Goal: Check status: Check status

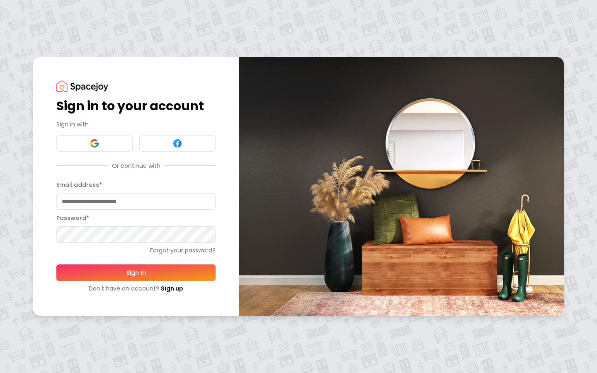
click at [110, 202] on input "Email address *" at bounding box center [135, 201] width 159 height 17
click at [112, 144] on button at bounding box center [94, 143] width 76 height 17
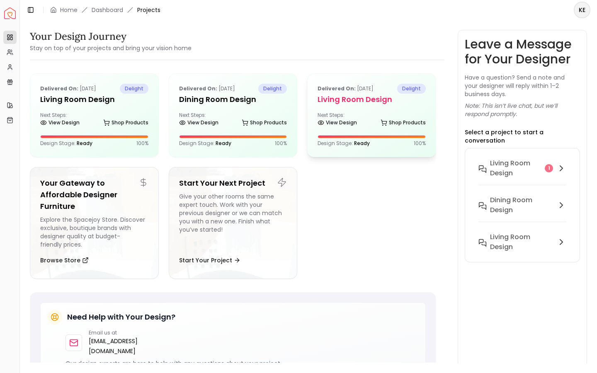
click at [376, 107] on div "Delivered on: [DATE] delight Living Room design Next Steps: View Design Shop Pr…" at bounding box center [372, 115] width 128 height 83
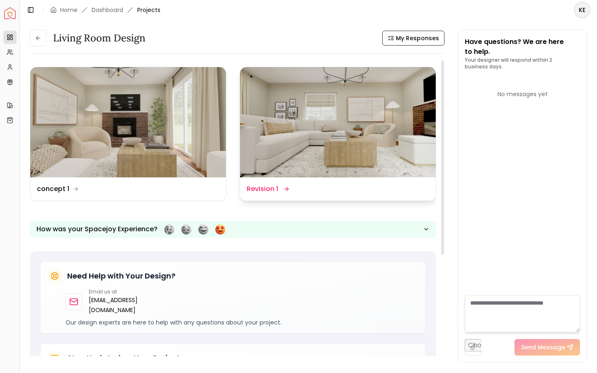
click at [394, 151] on img at bounding box center [338, 122] width 196 height 110
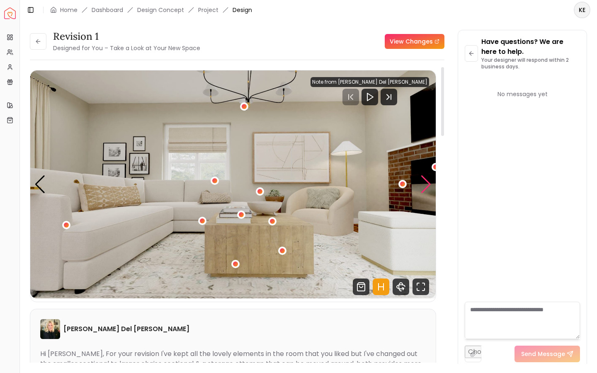
click at [428, 187] on div "Next slide" at bounding box center [426, 184] width 11 height 18
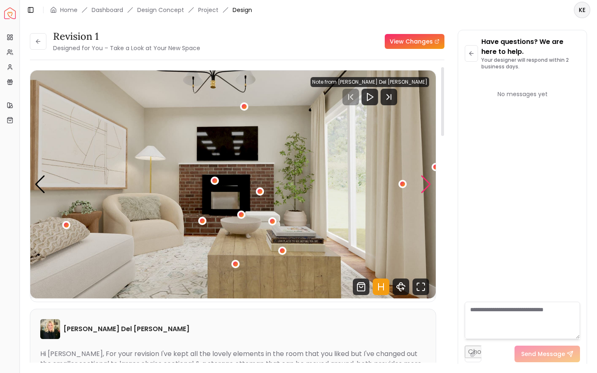
click at [428, 187] on div "Next slide" at bounding box center [426, 184] width 11 height 18
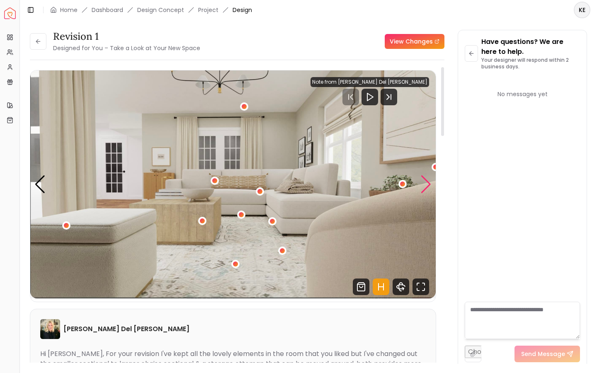
click at [428, 187] on div "Next slide" at bounding box center [426, 184] width 11 height 18
